Goal: Transaction & Acquisition: Purchase product/service

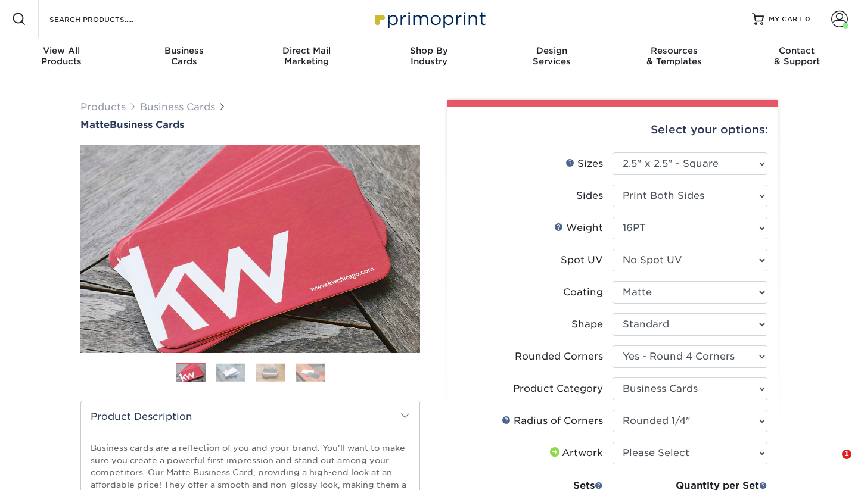
select select "2.50x2.50"
select select "7672df9e-0e0a-464d-8e1f-920c575e4da3"
select select "3b5148f1-0588-4f88-a218-97bcfdce65c1"
select select "479fbfe7-6a0c-4895-8c9a-81739b7486c9"
select select "250* – $57.00"
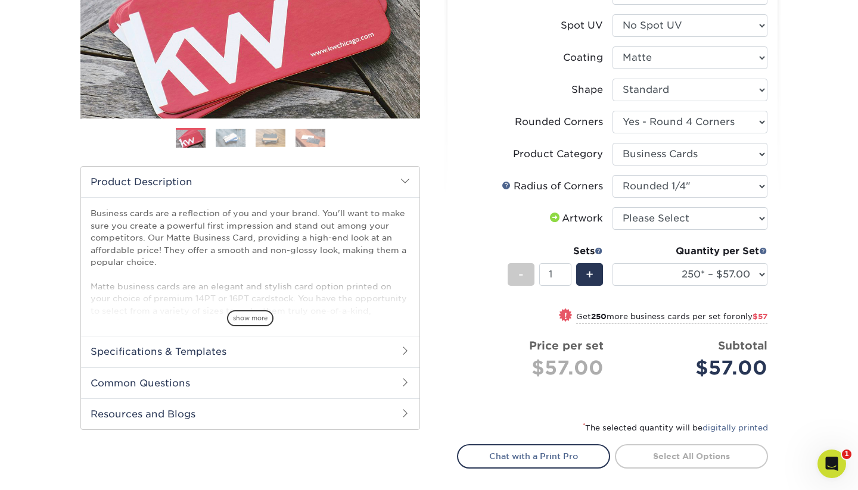
scroll to position [245, 0]
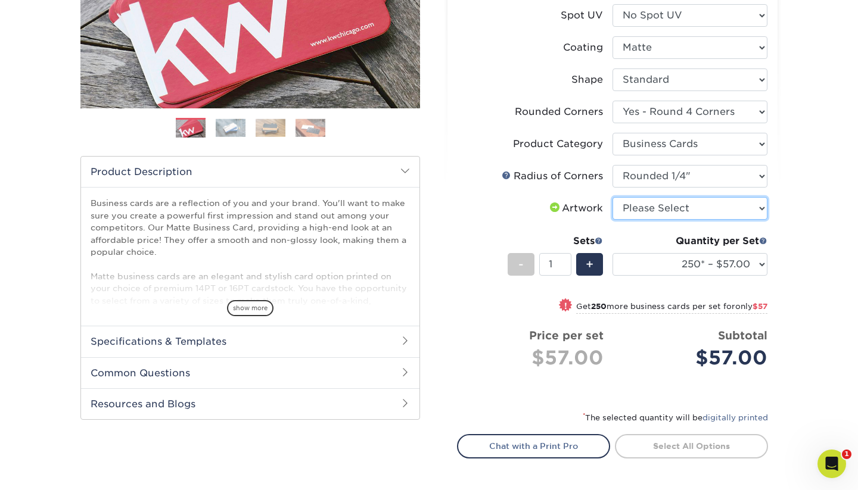
select select "upload"
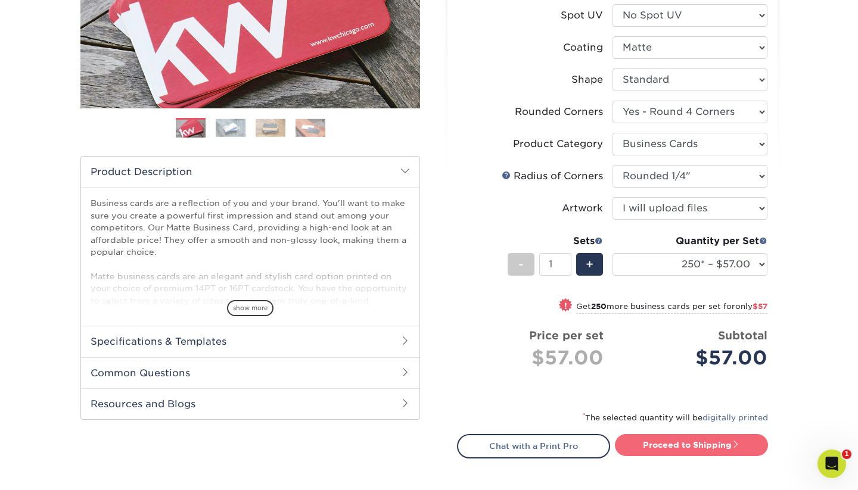
click at [706, 446] on link "Proceed to Shipping" at bounding box center [691, 444] width 153 height 21
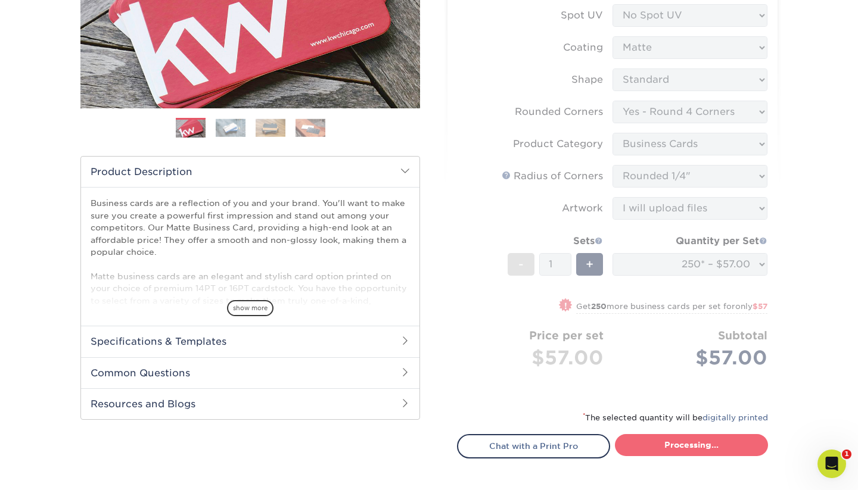
type input "Set 1"
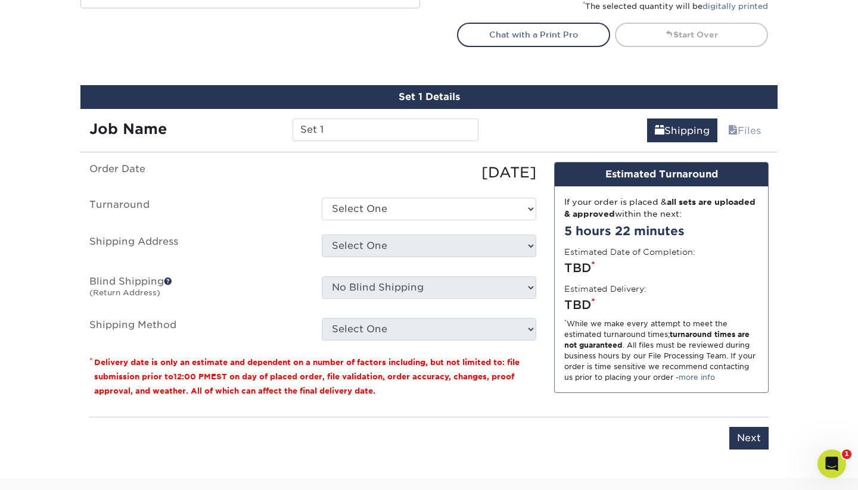
scroll to position [711, 0]
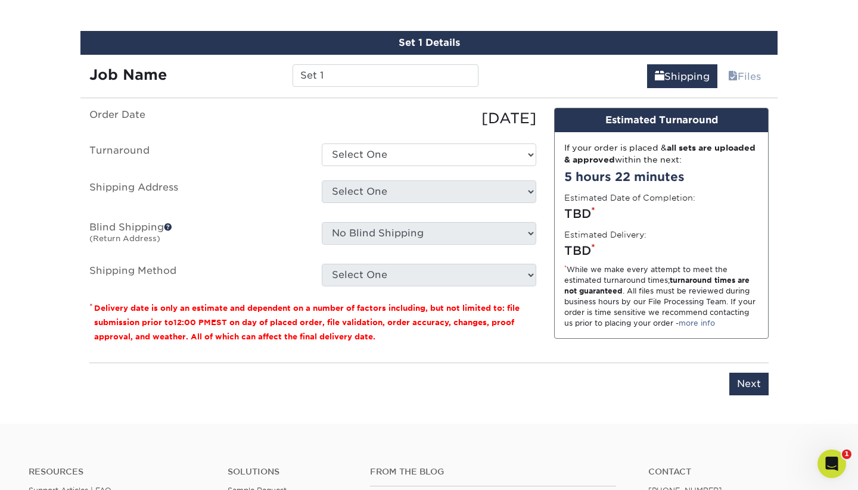
click at [365, 141] on ul "Order Date [DATE] [GEOGRAPHIC_DATA] Select One 2-4 Business Days 2 Day Next Bus…" at bounding box center [312, 197] width 447 height 179
select select "e11b30bf-4c96-420d-a91f-c770445887eb"
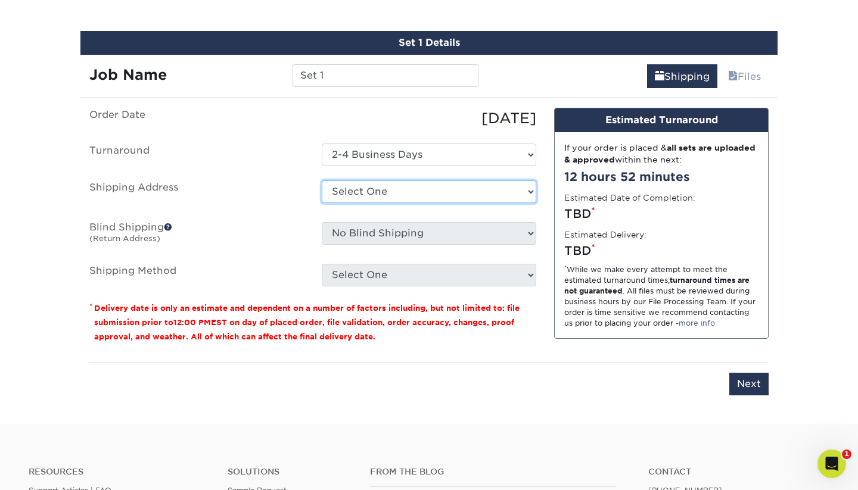
select select "250305"
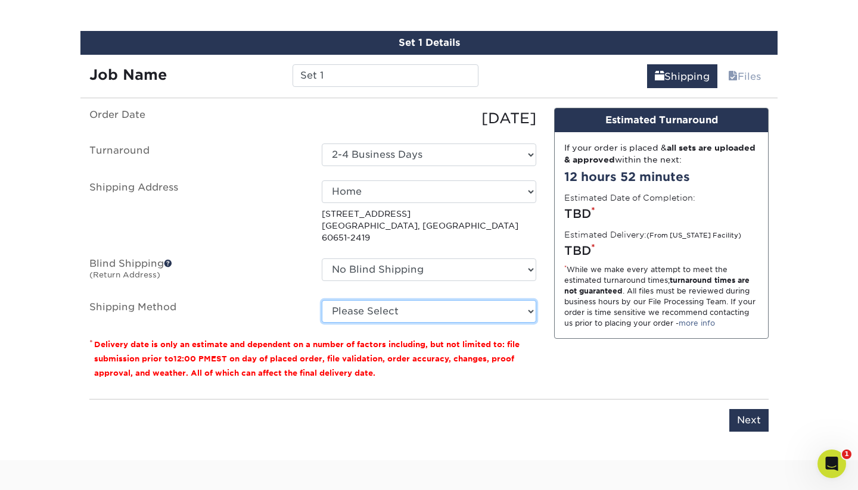
select select "02"
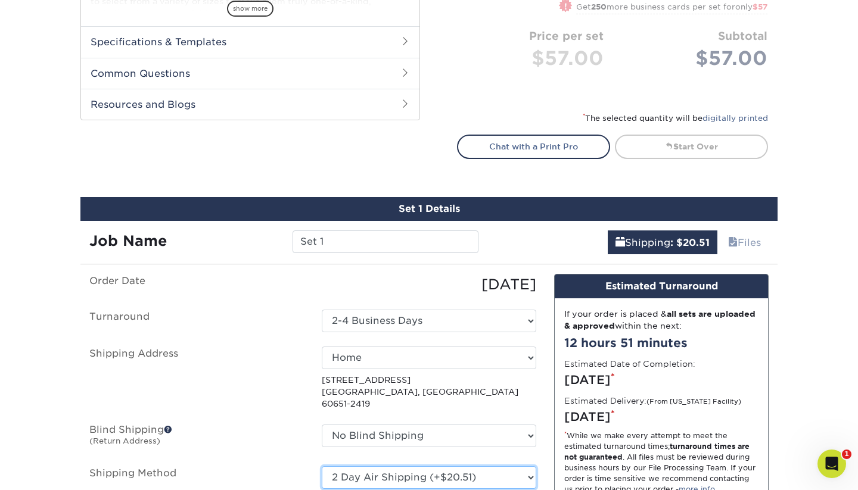
scroll to position [6, 0]
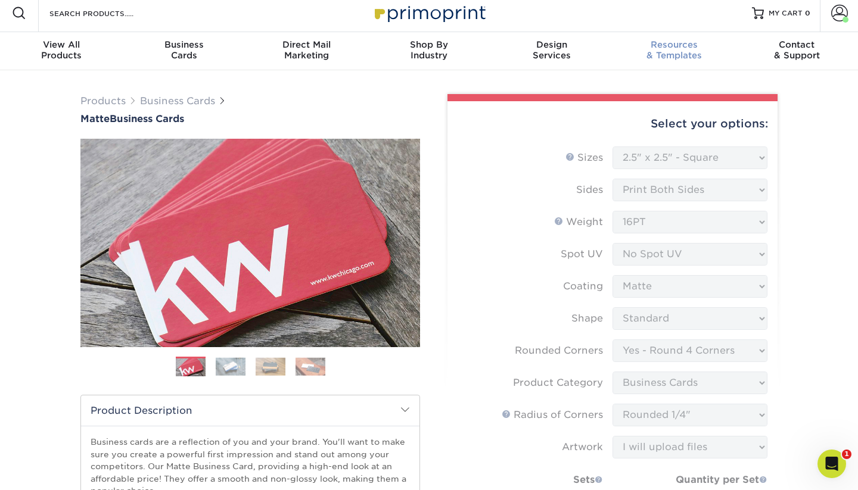
click at [677, 45] on span "Resources" at bounding box center [674, 44] width 123 height 11
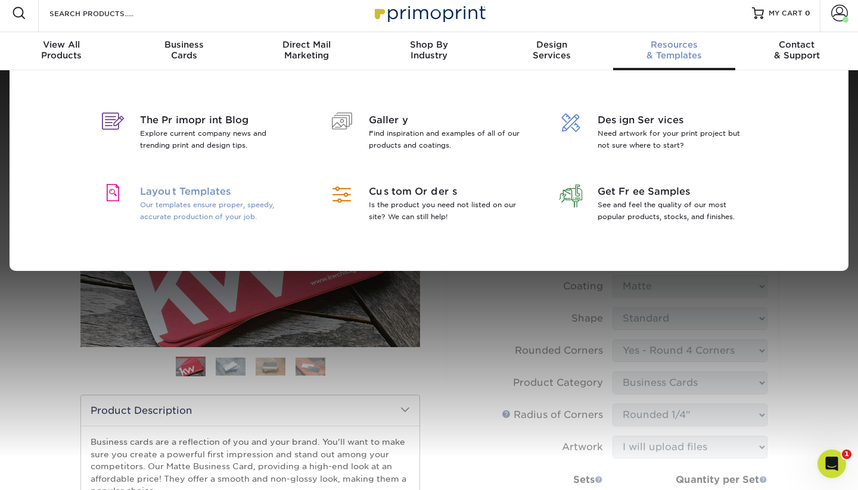
click at [173, 199] on p "Our templates ensure proper, speedy, accurate production of your job." at bounding box center [217, 211] width 154 height 24
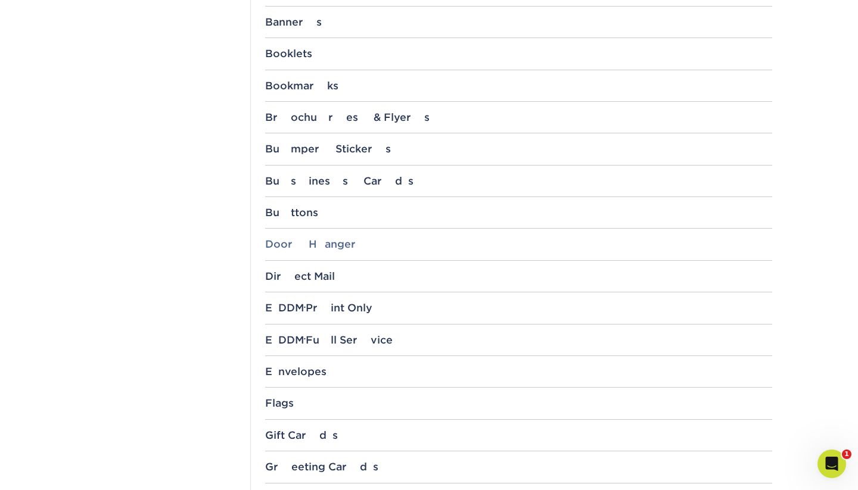
scroll to position [565, 0]
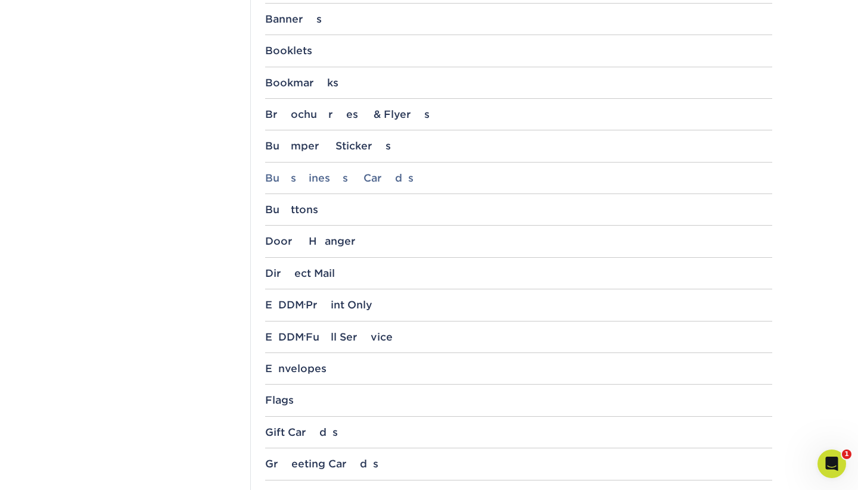
click at [287, 178] on div "Business Cards" at bounding box center [518, 178] width 507 height 12
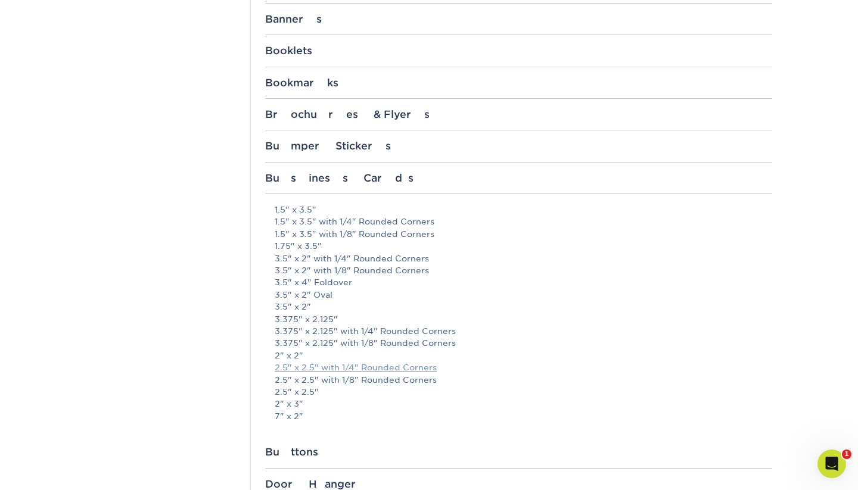
click at [285, 363] on link "2.5" x 2.5" with 1/4" Rounded Corners" at bounding box center [356, 368] width 162 height 10
